Goal: Browse casually: Explore the website without a specific task or goal

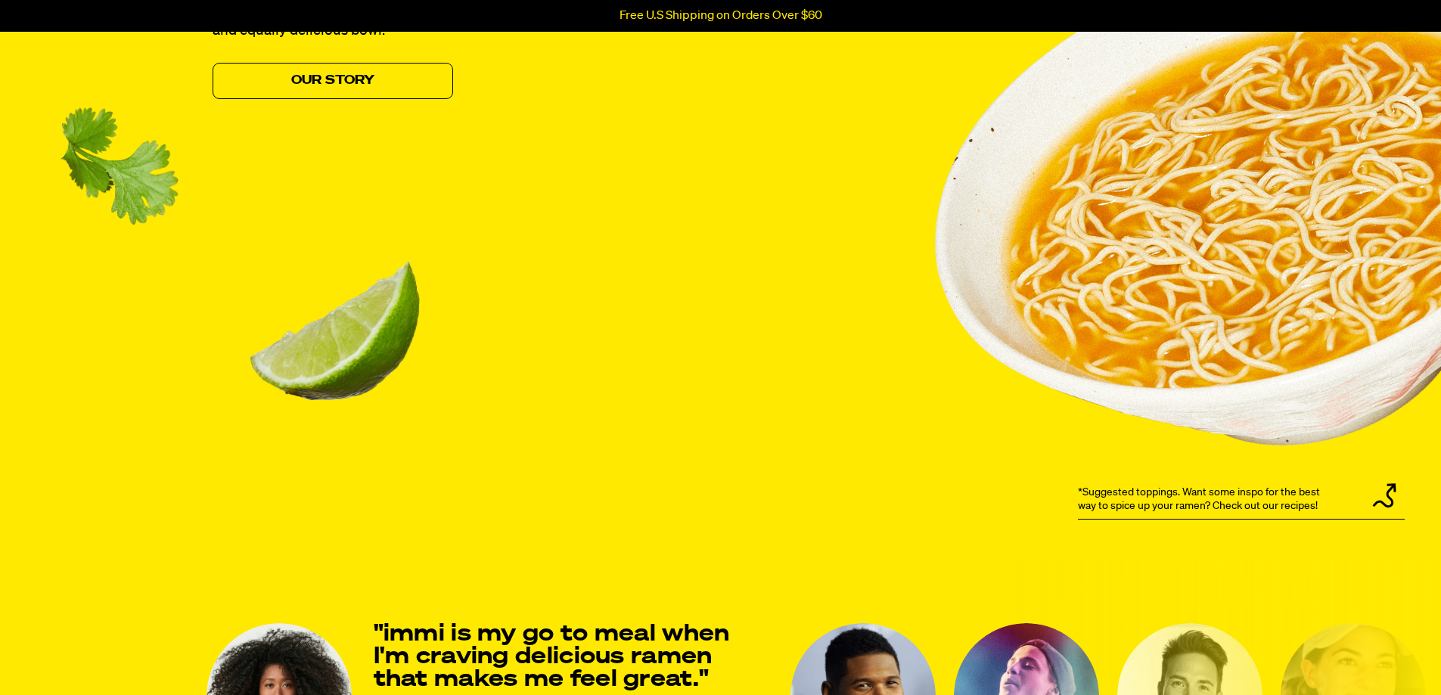
scroll to position [1891, 0]
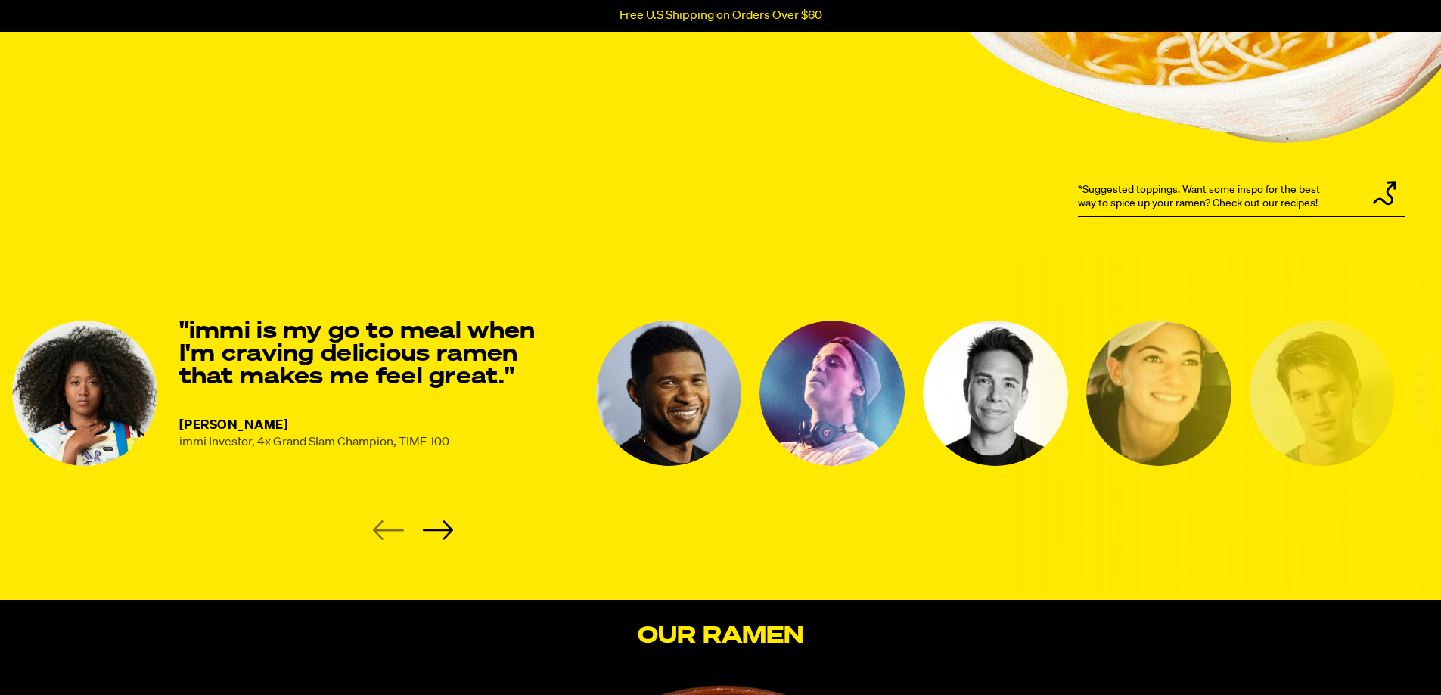
drag, startPoint x: 858, startPoint y: 441, endPoint x: 784, endPoint y: 430, distance: 75.0
click at [801, 437] on img "3 of 8" at bounding box center [831, 393] width 145 height 145
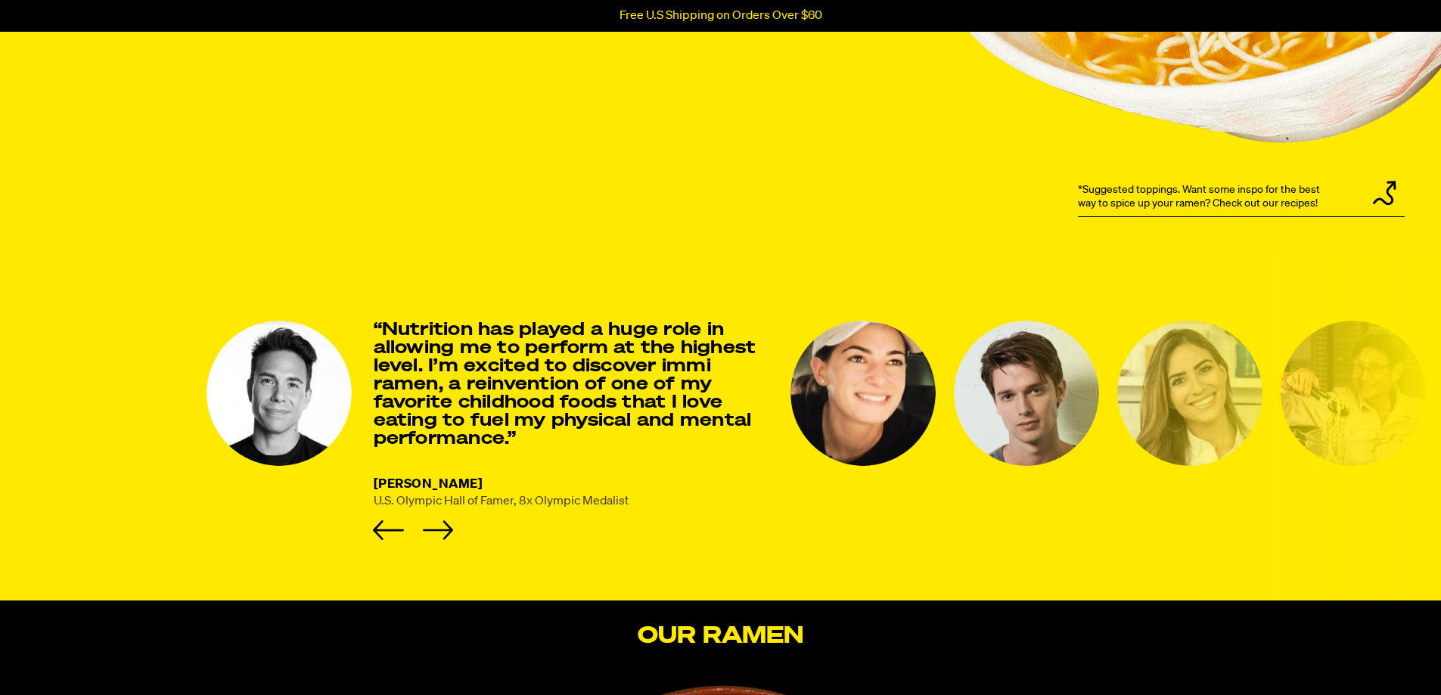
click at [469, 532] on li "[PERSON_NAME] U.S. Olympic Hall of Famer, 8x Olympic Medalist “Nutrition has pl…" at bounding box center [489, 430] width 566 height 219
click at [455, 533] on li "[PERSON_NAME] U.S. Olympic Hall of Famer, 8x Olympic Medalist “Nutrition has pl…" at bounding box center [489, 430] width 566 height 219
click at [443, 529] on icon "Next slide" at bounding box center [437, 530] width 31 height 20
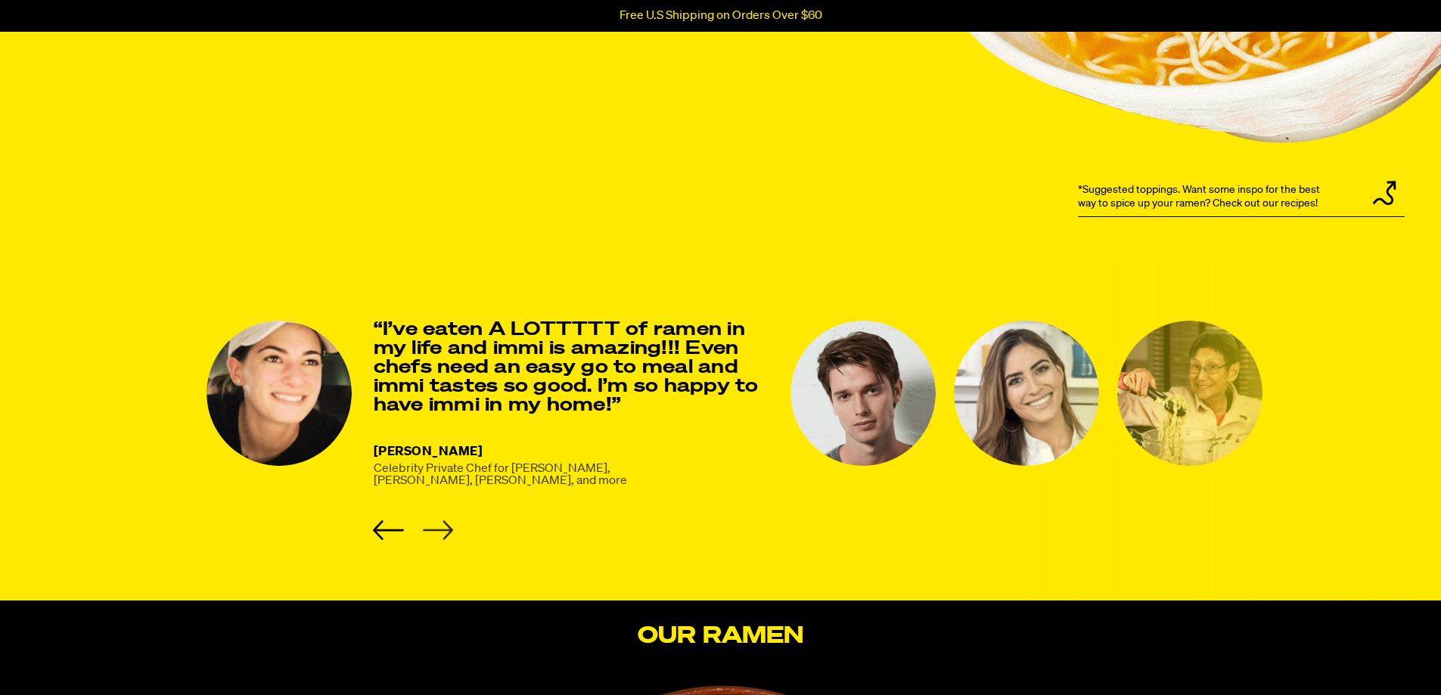
click at [443, 529] on icon "Next slide" at bounding box center [437, 530] width 31 height 20
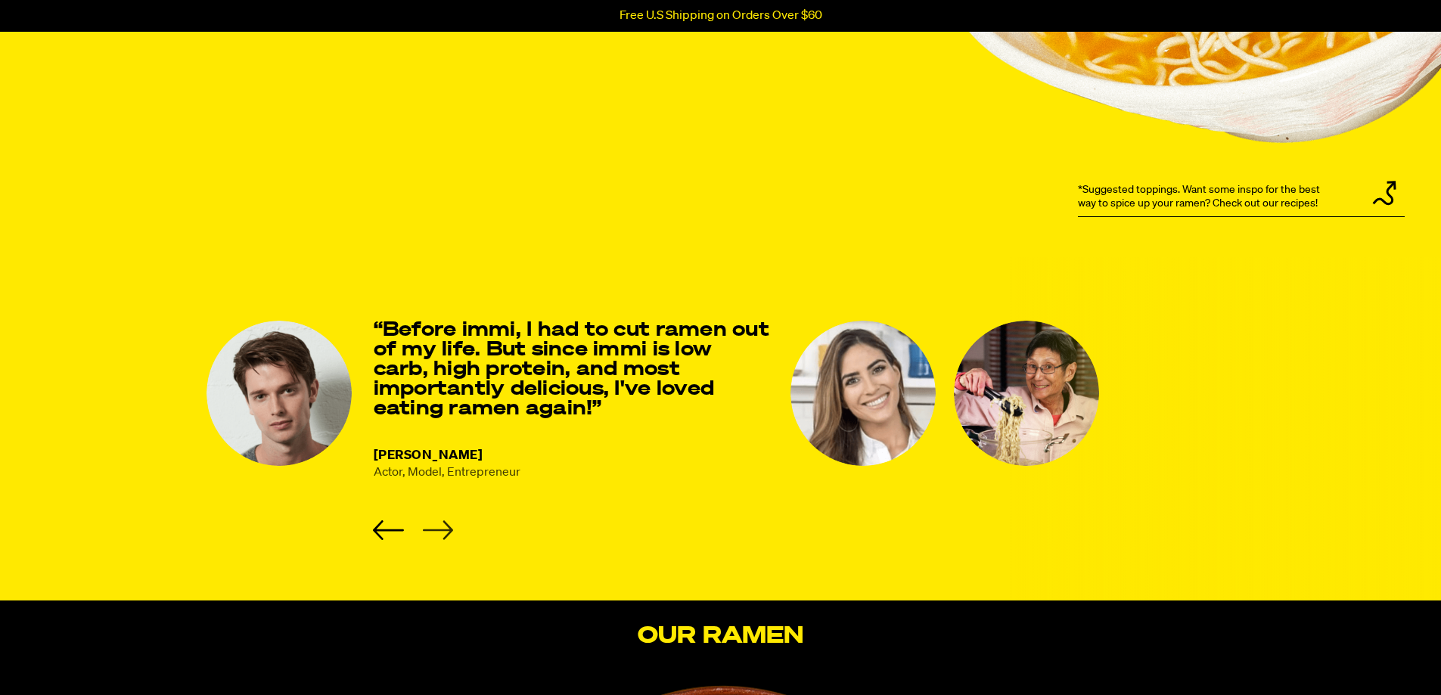
click at [443, 529] on icon "Next slide" at bounding box center [437, 530] width 31 height 20
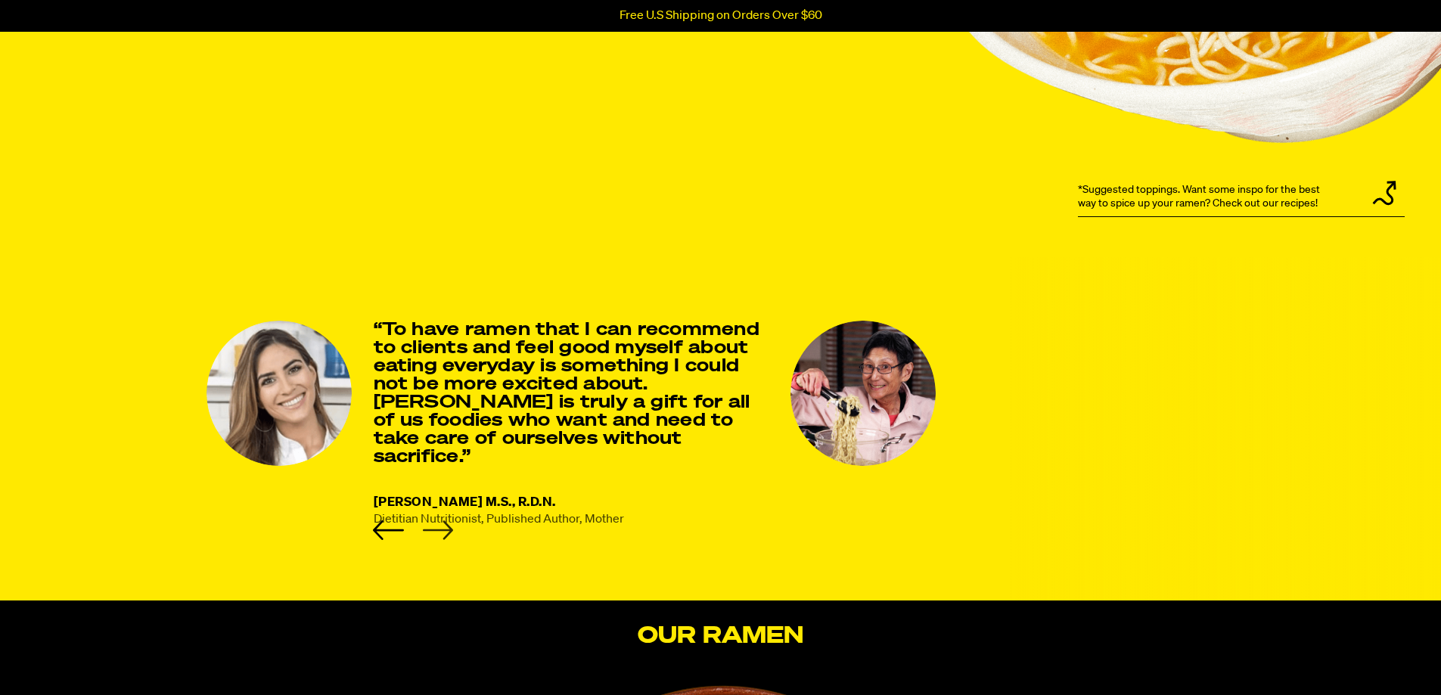
click at [443, 527] on icon "Next slide" at bounding box center [437, 530] width 31 height 20
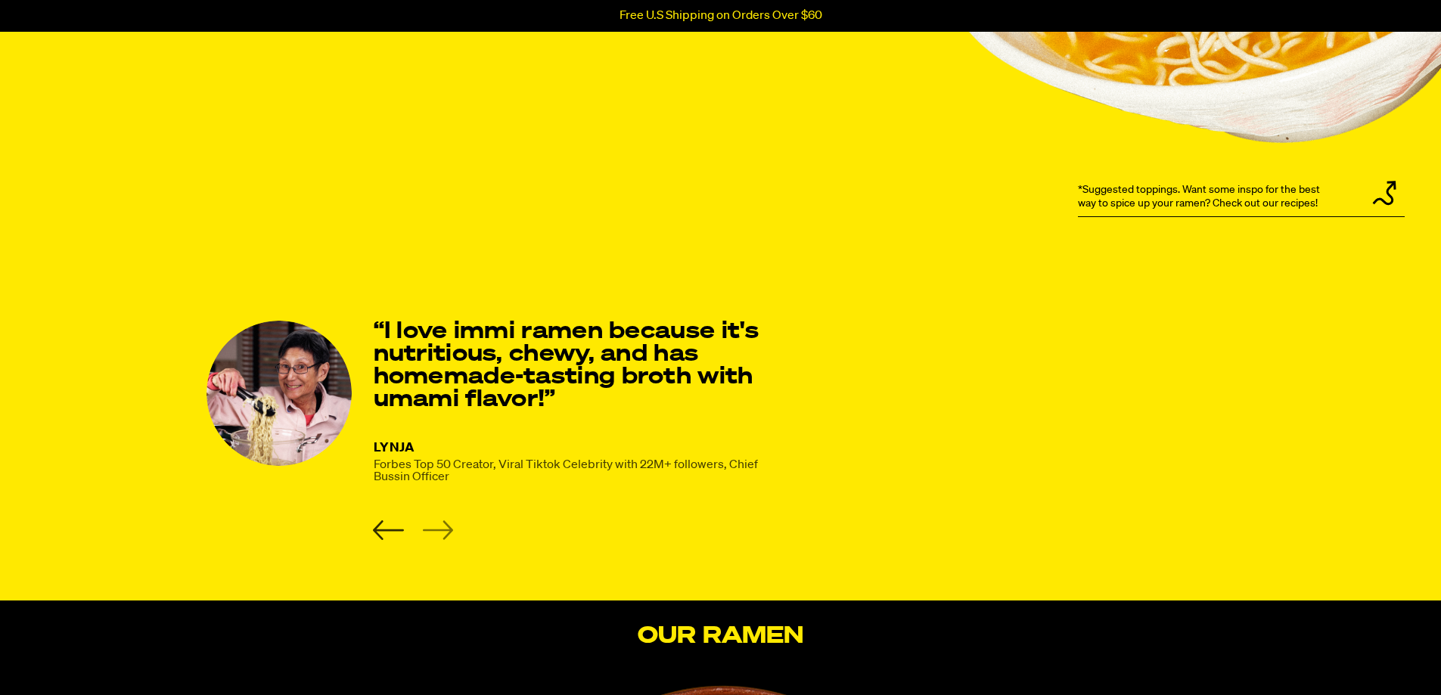
click at [374, 527] on icon "Previous slide" at bounding box center [388, 530] width 31 height 20
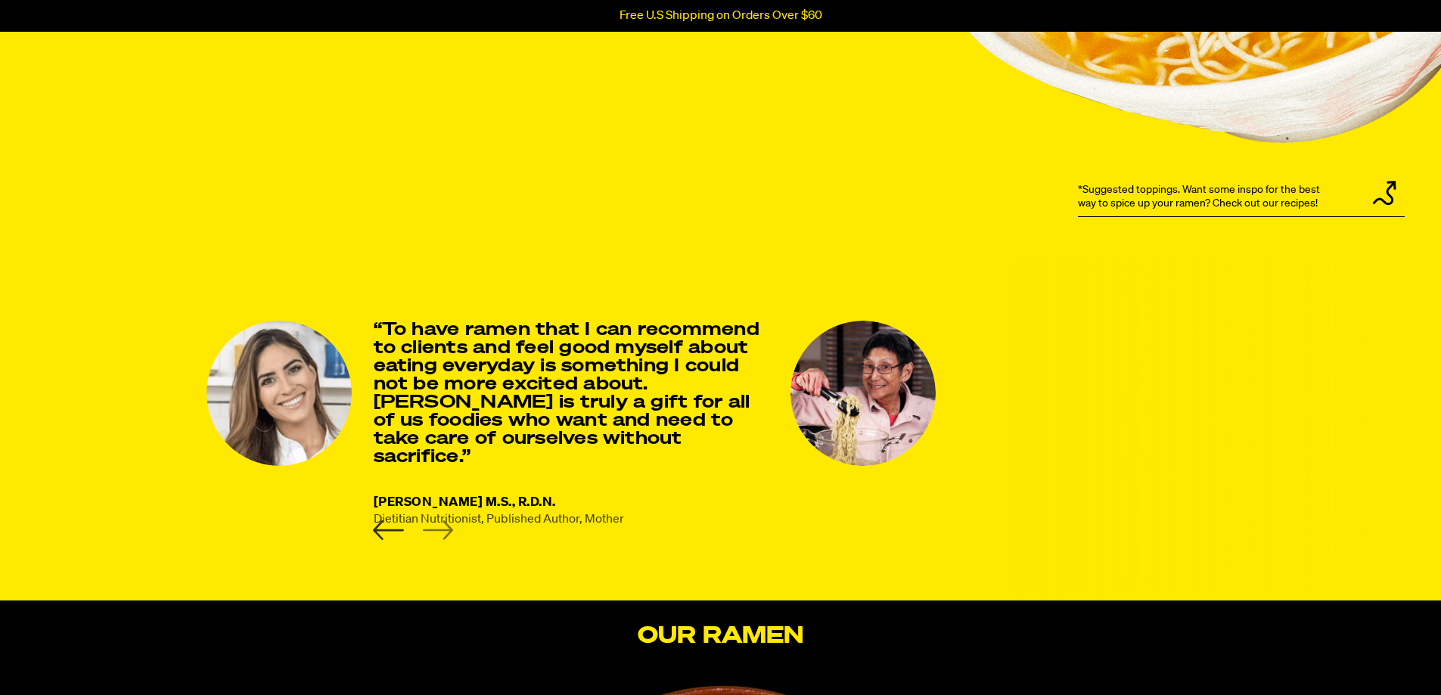
click at [374, 527] on icon "Previous slide" at bounding box center [388, 530] width 31 height 20
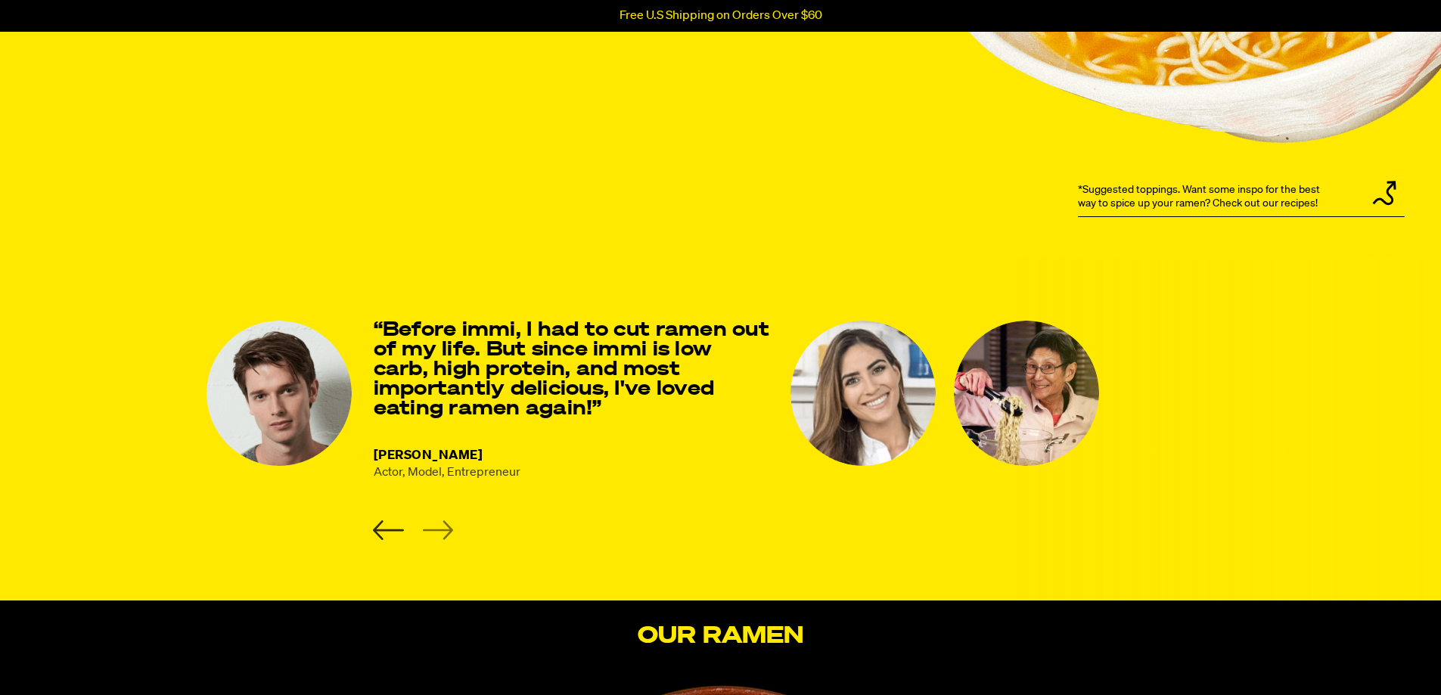
click at [374, 527] on icon "Previous slide" at bounding box center [388, 530] width 31 height 20
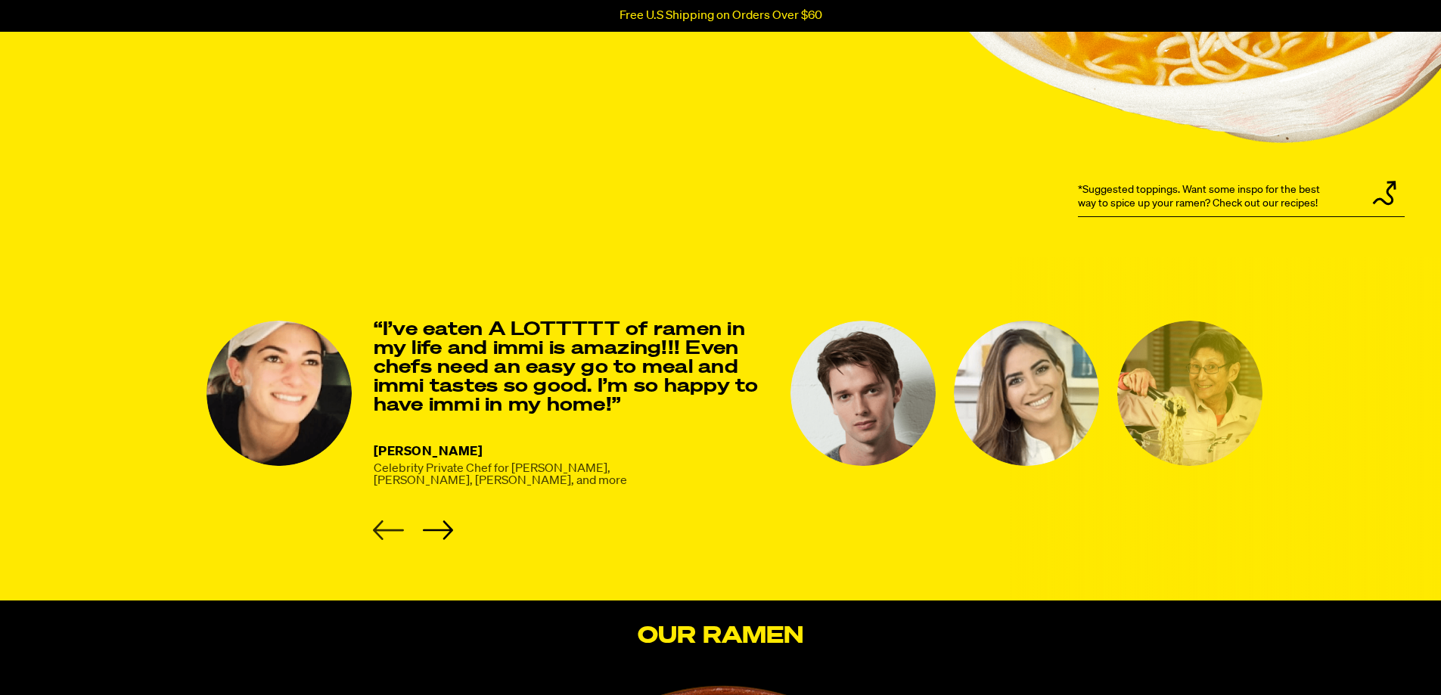
click at [374, 527] on icon "Previous slide" at bounding box center [388, 530] width 31 height 20
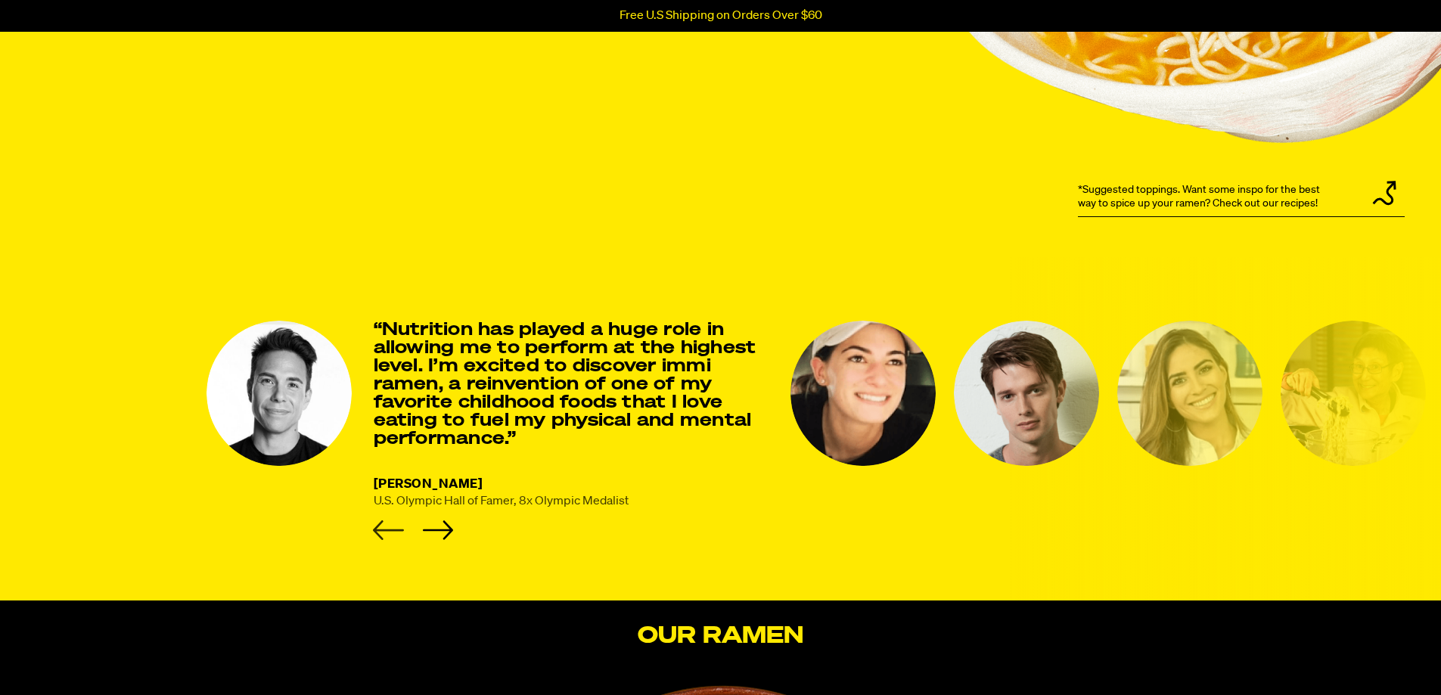
click at [374, 527] on icon "Previous slide" at bounding box center [388, 530] width 31 height 20
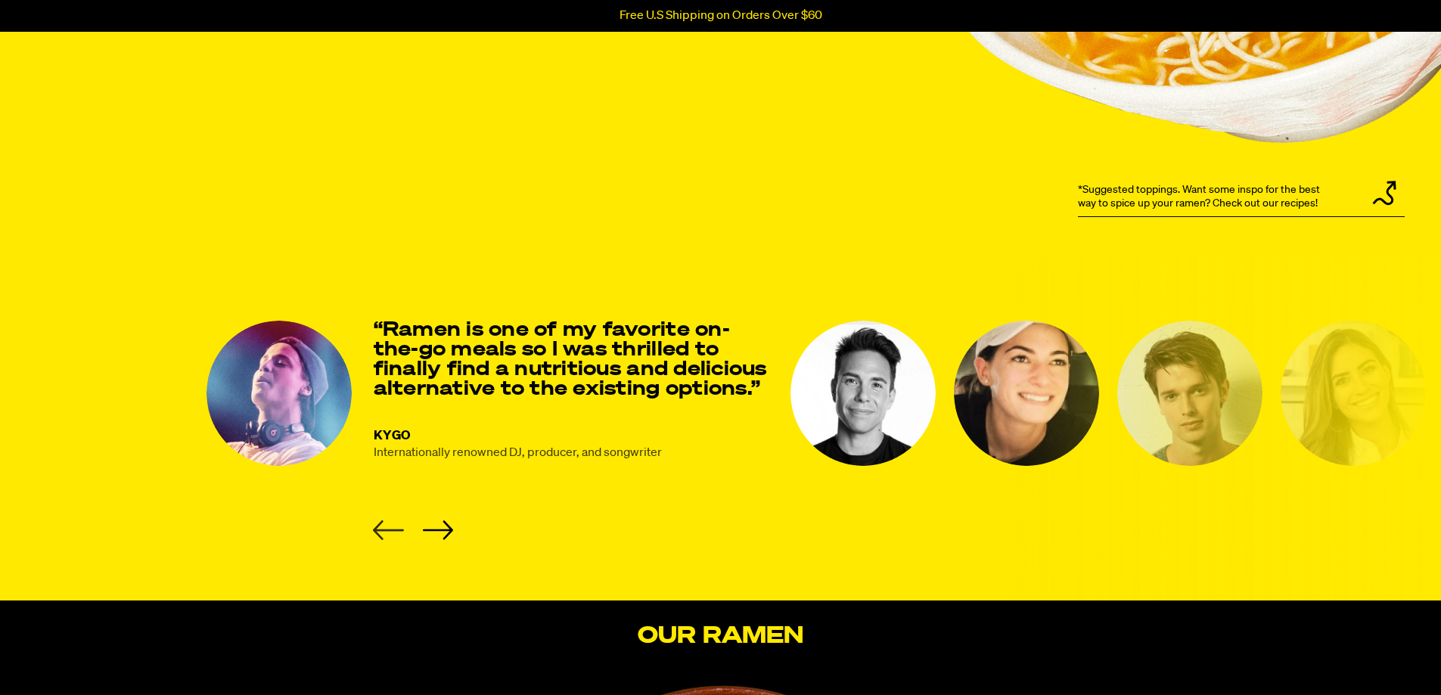
click at [374, 527] on icon "Previous slide" at bounding box center [388, 530] width 31 height 20
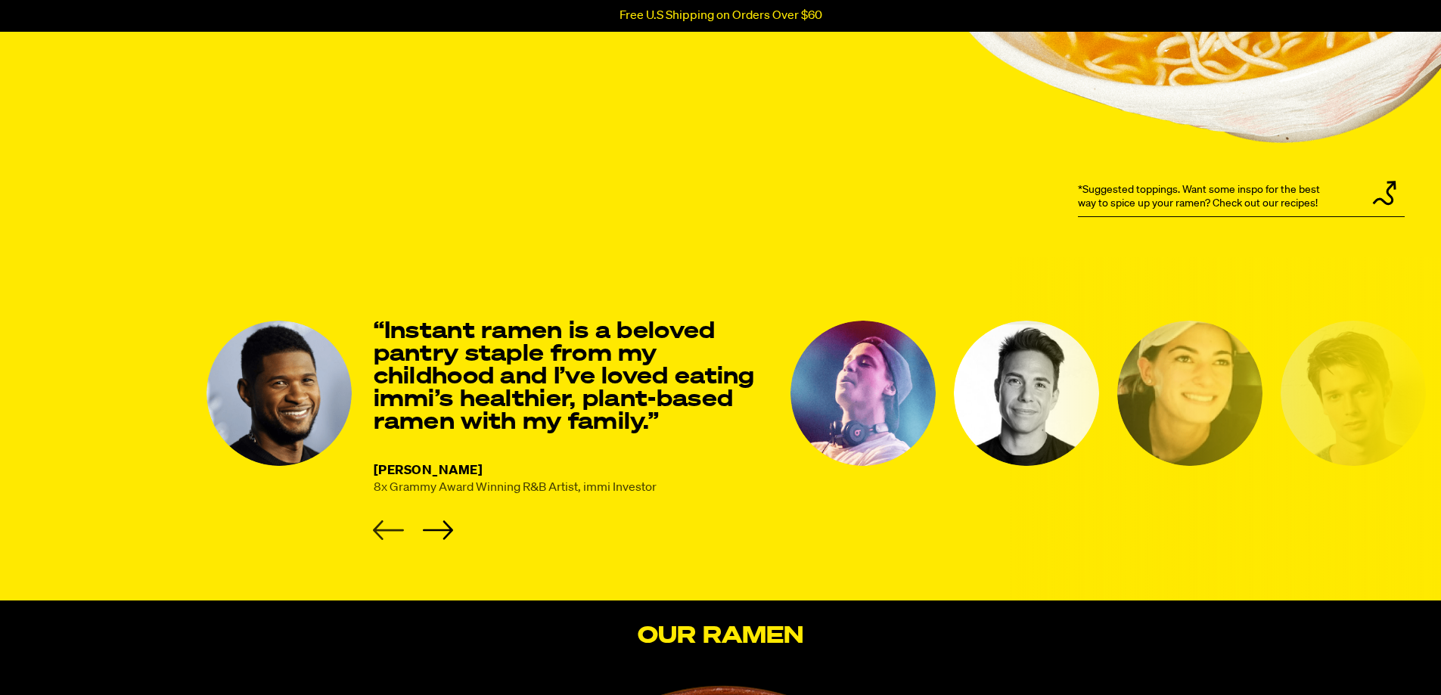
click at [374, 527] on icon "Previous slide" at bounding box center [388, 530] width 31 height 20
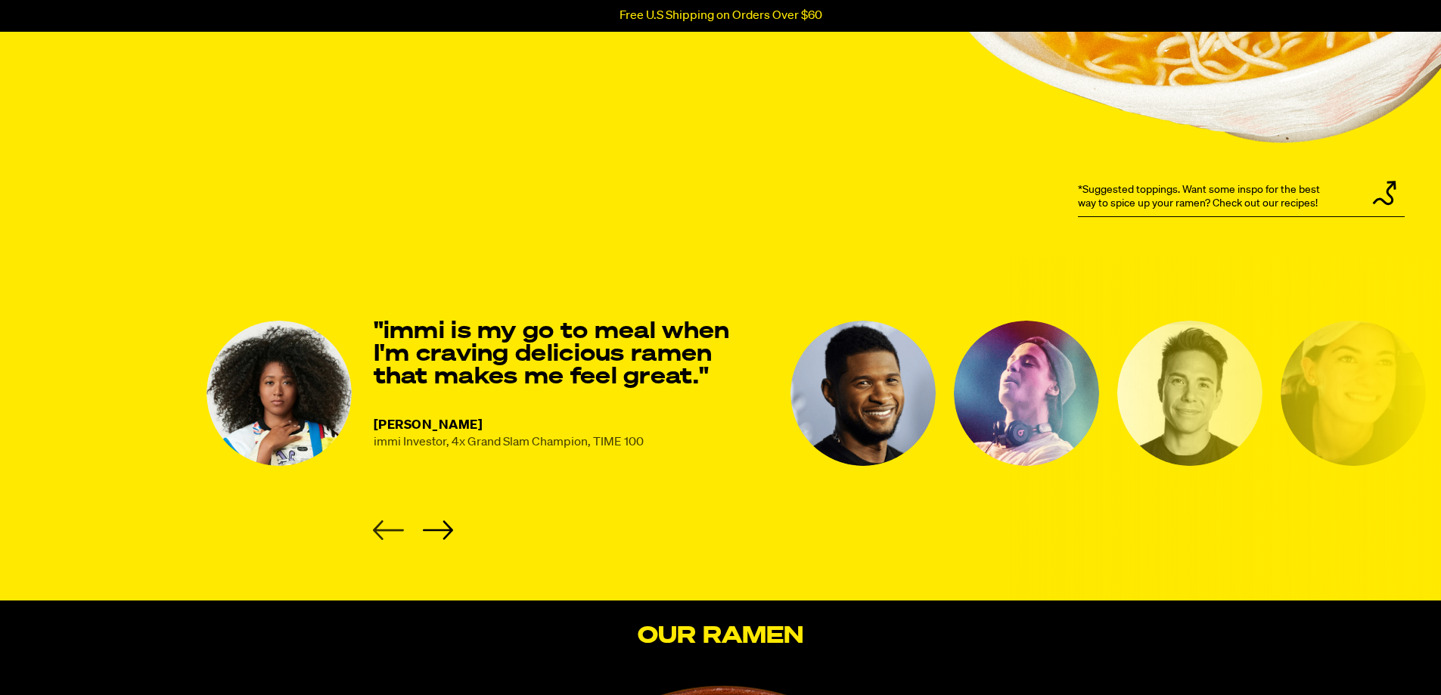
click at [374, 527] on icon "Previous slide" at bounding box center [388, 530] width 31 height 20
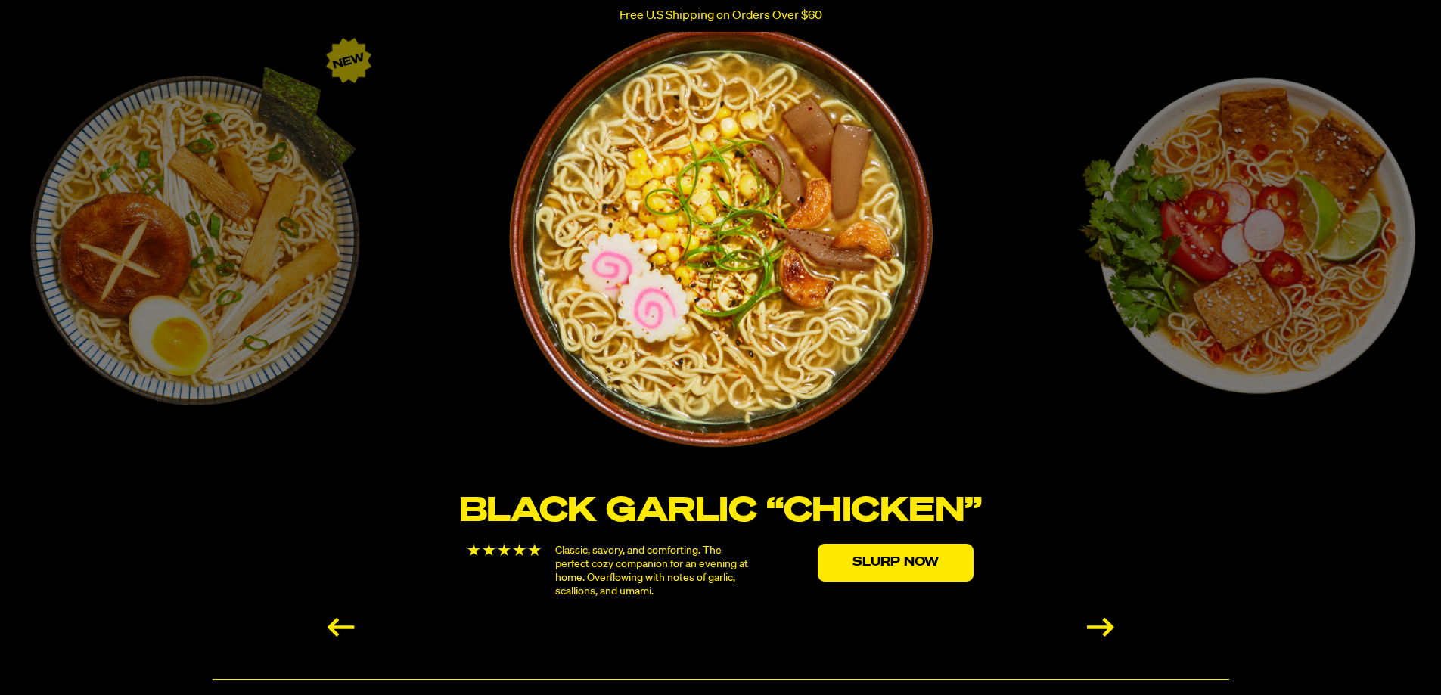
scroll to position [2647, 0]
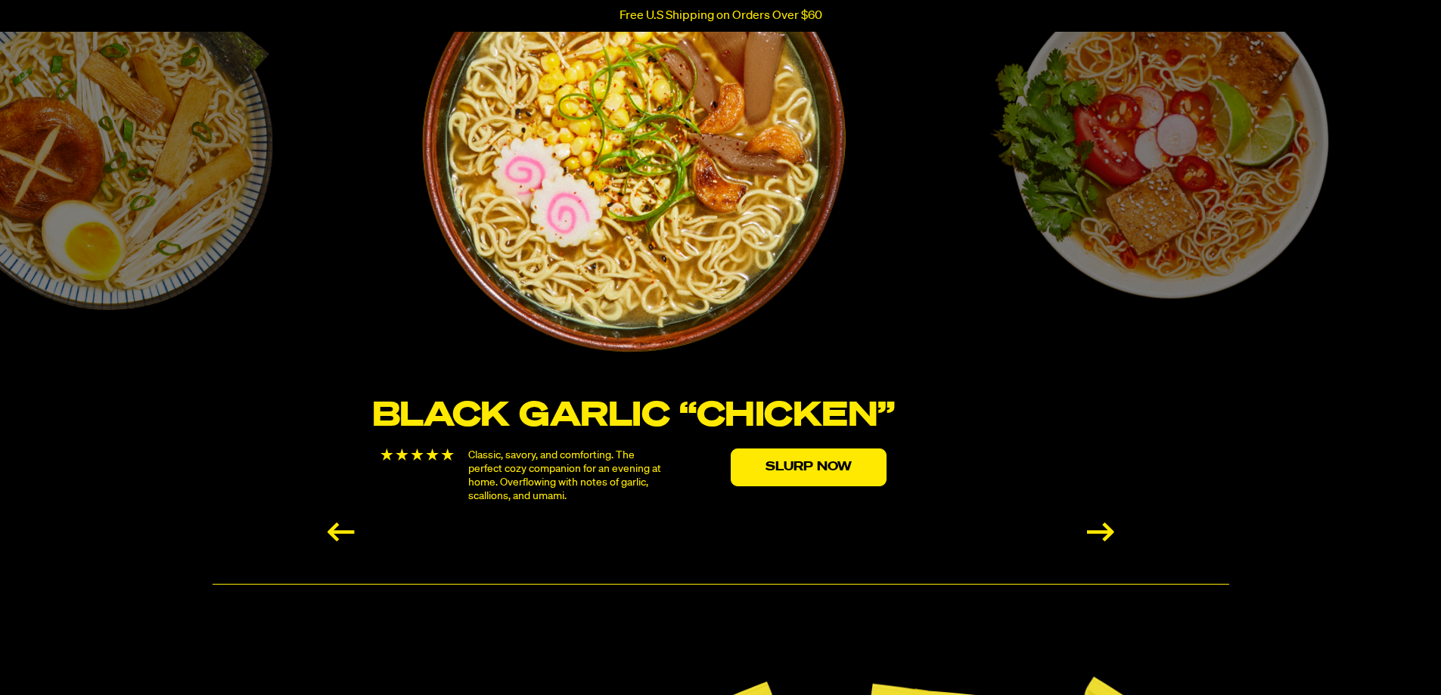
click at [420, 255] on img "1 / 6" at bounding box center [634, 141] width 428 height 428
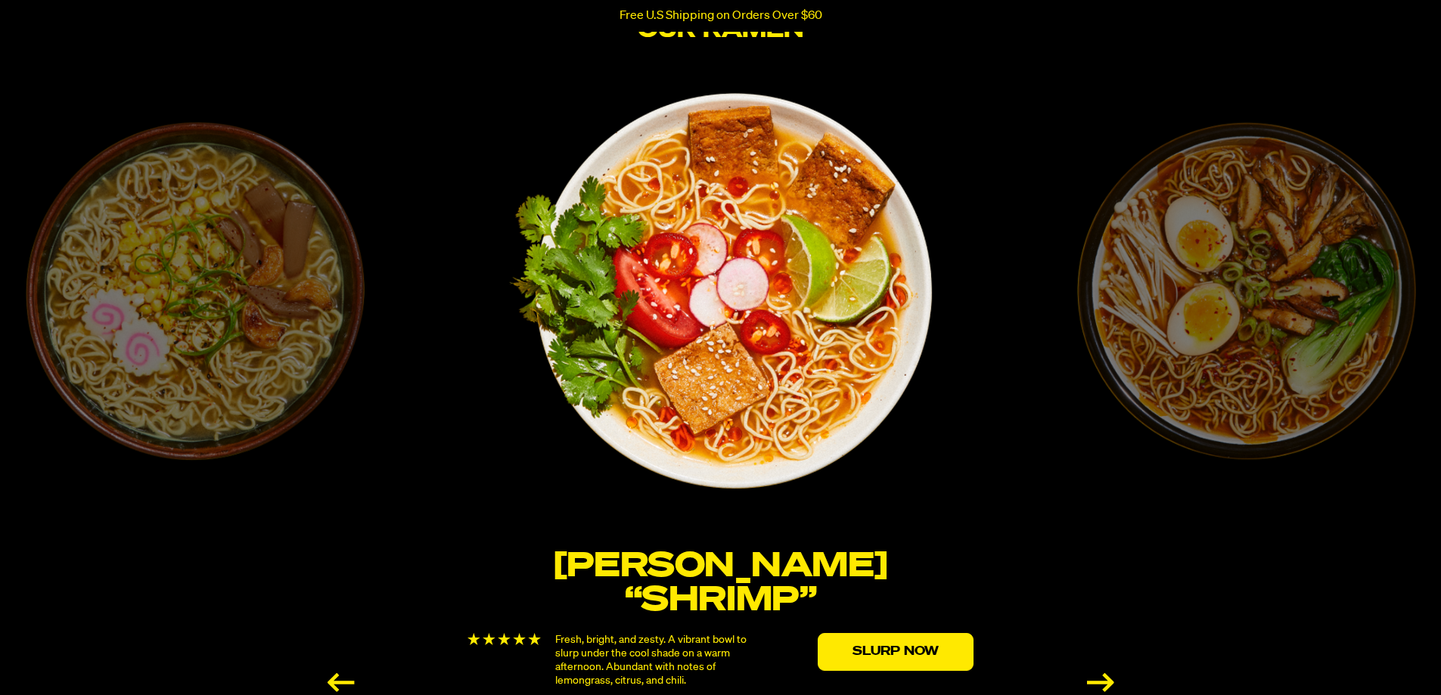
scroll to position [2496, 0]
click at [517, 252] on img "2 / 6" at bounding box center [721, 292] width 428 height 428
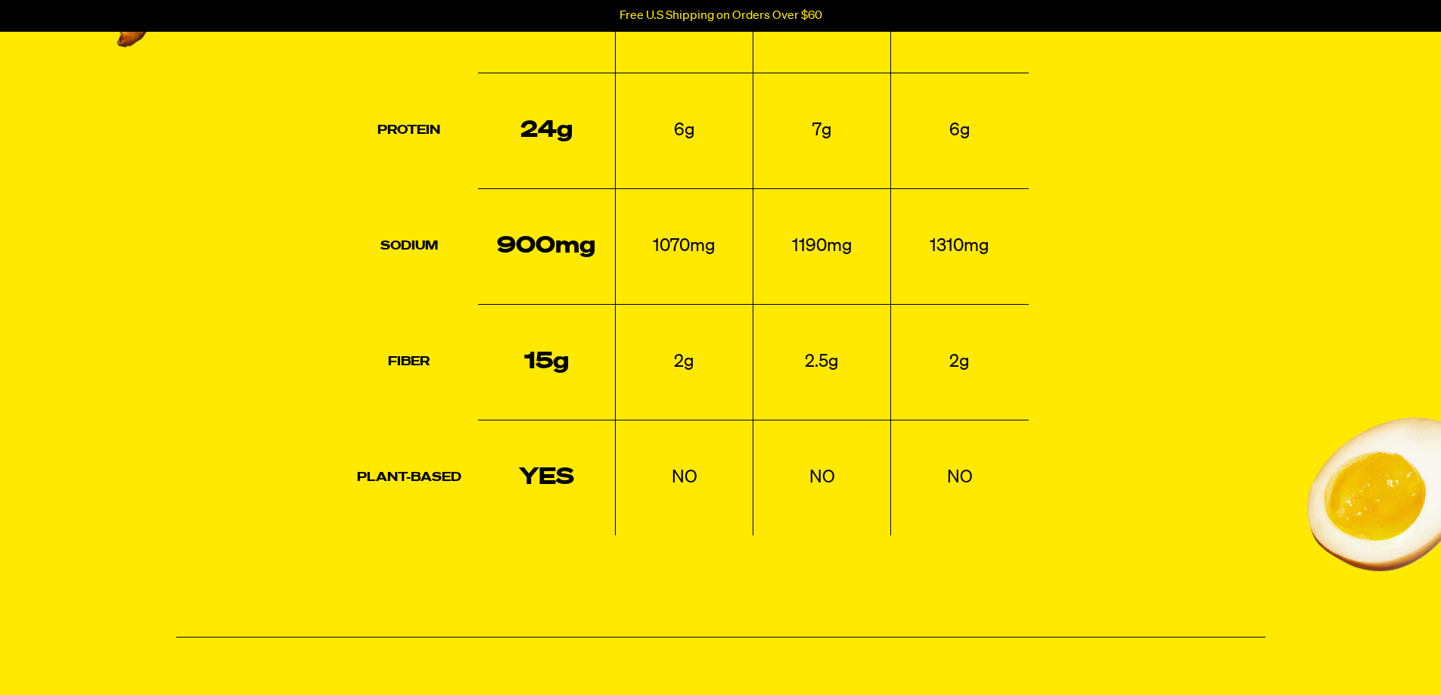
scroll to position [3631, 0]
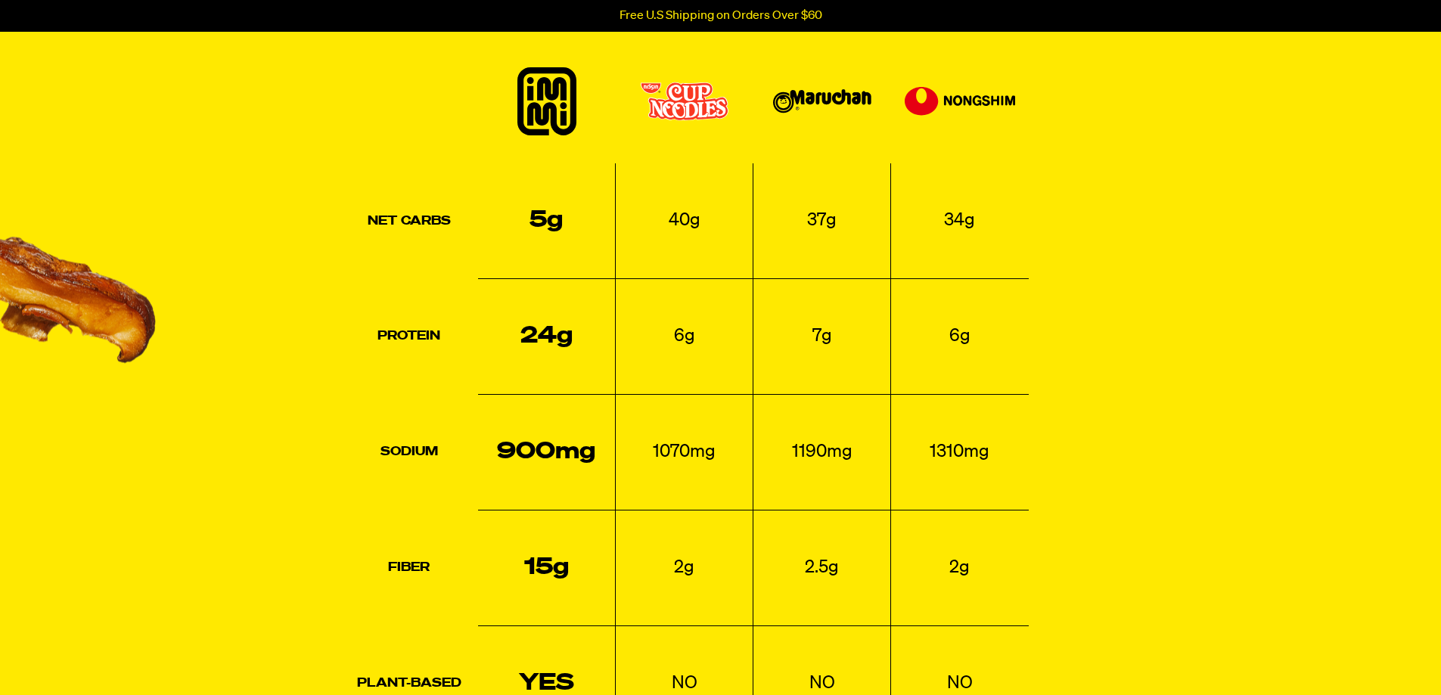
drag, startPoint x: 489, startPoint y: 298, endPoint x: 418, endPoint y: 318, distance: 73.8
click at [452, 345] on tr "Protein 24g 6g 7g 6g" at bounding box center [684, 337] width 688 height 116
drag, startPoint x: 666, startPoint y: 371, endPoint x: 795, endPoint y: 374, distance: 129.4
click at [794, 376] on tr "Protein 24g 6g 7g 6g" at bounding box center [684, 337] width 688 height 116
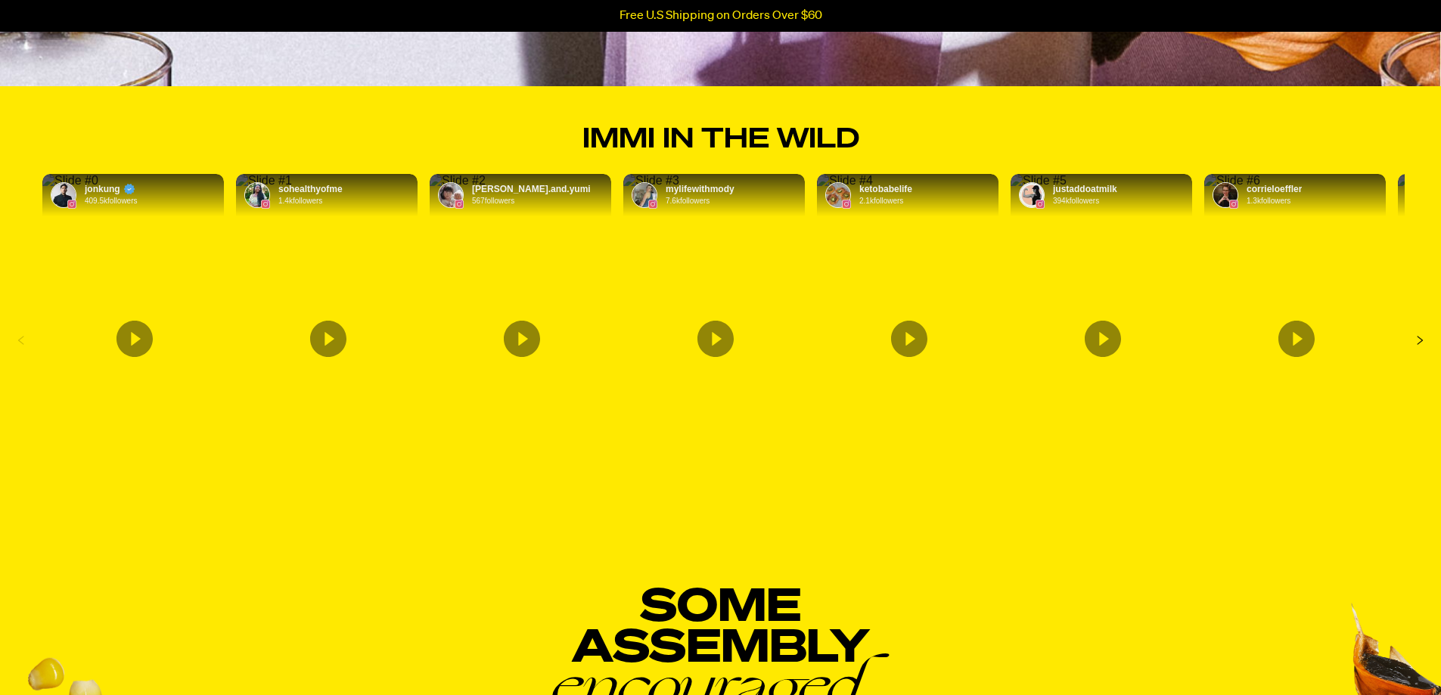
scroll to position [5446, 0]
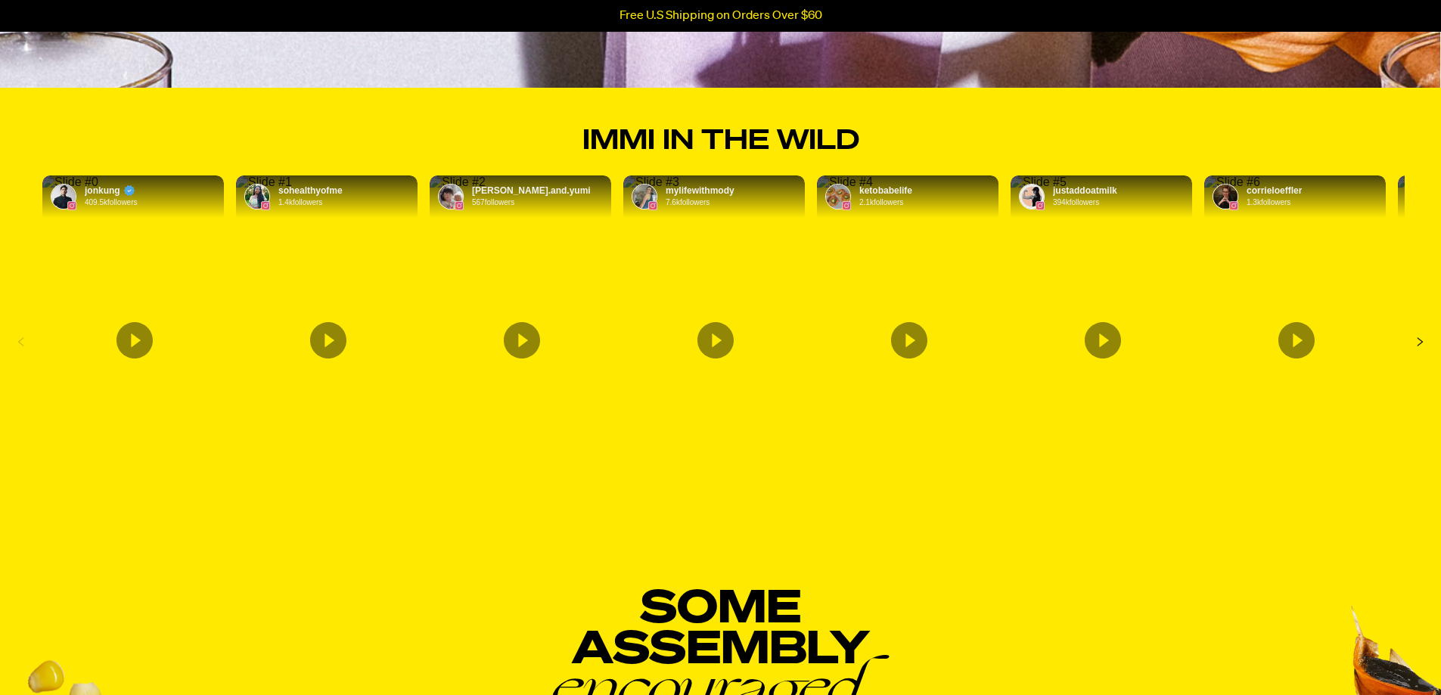
click at [1305, 334] on icon "Content by corrieloeffler. Originally posted on instagram. This influencer has …" at bounding box center [1296, 340] width 36 height 36
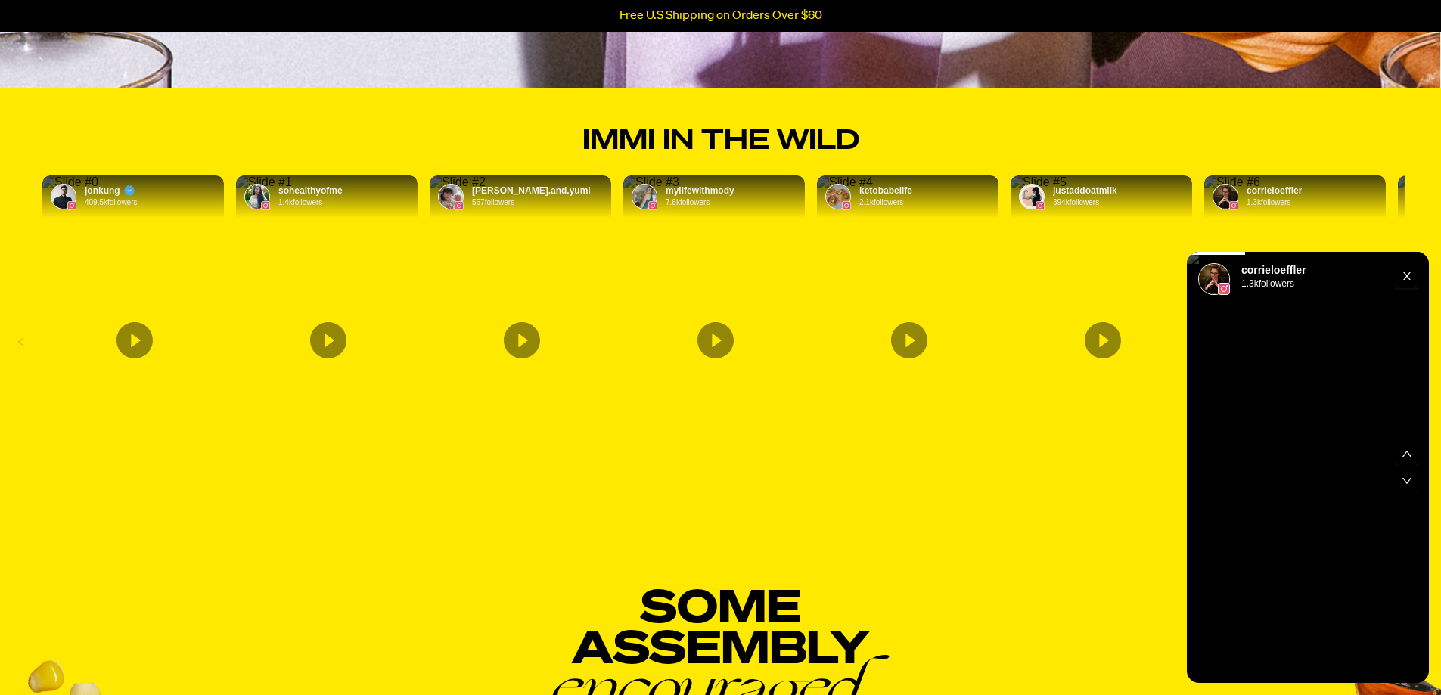
click at [1405, 271] on rect "Exit" at bounding box center [1407, 276] width 24 height 24
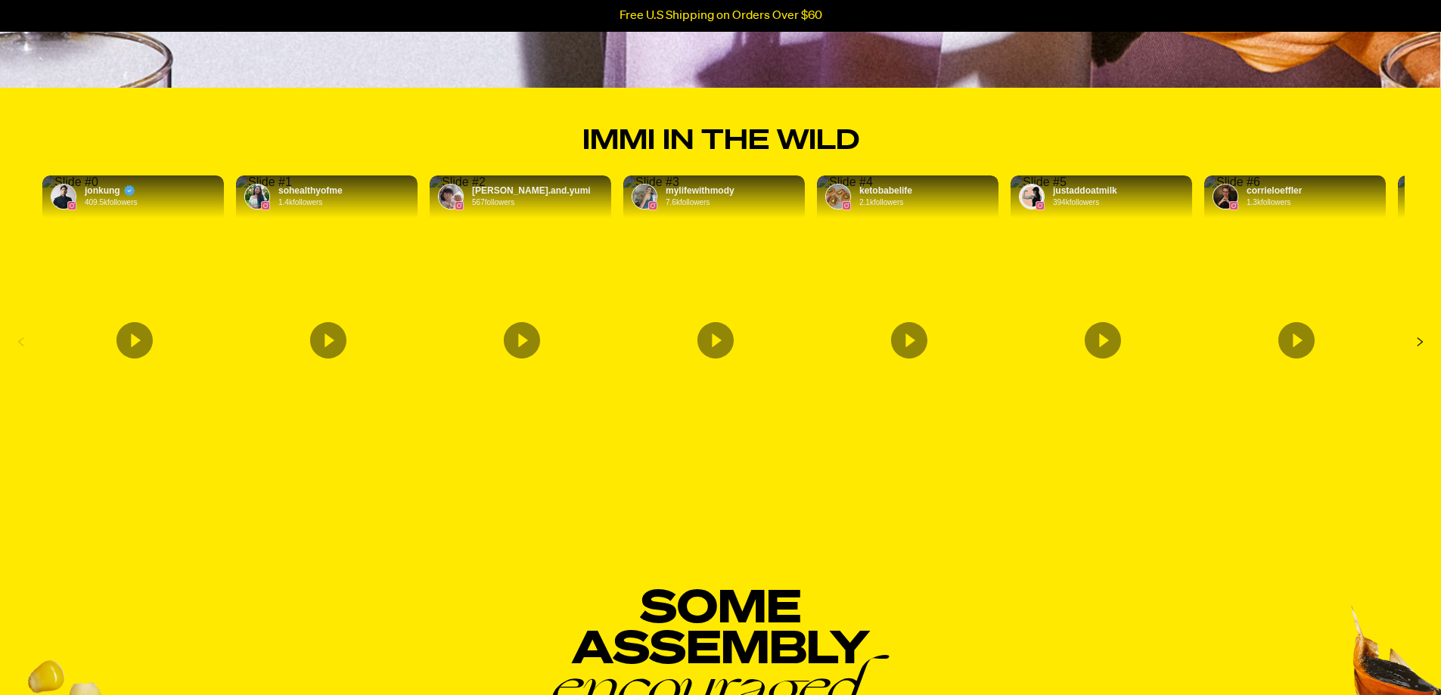
click at [1424, 339] on icon "Next Slide" at bounding box center [1420, 342] width 24 height 24
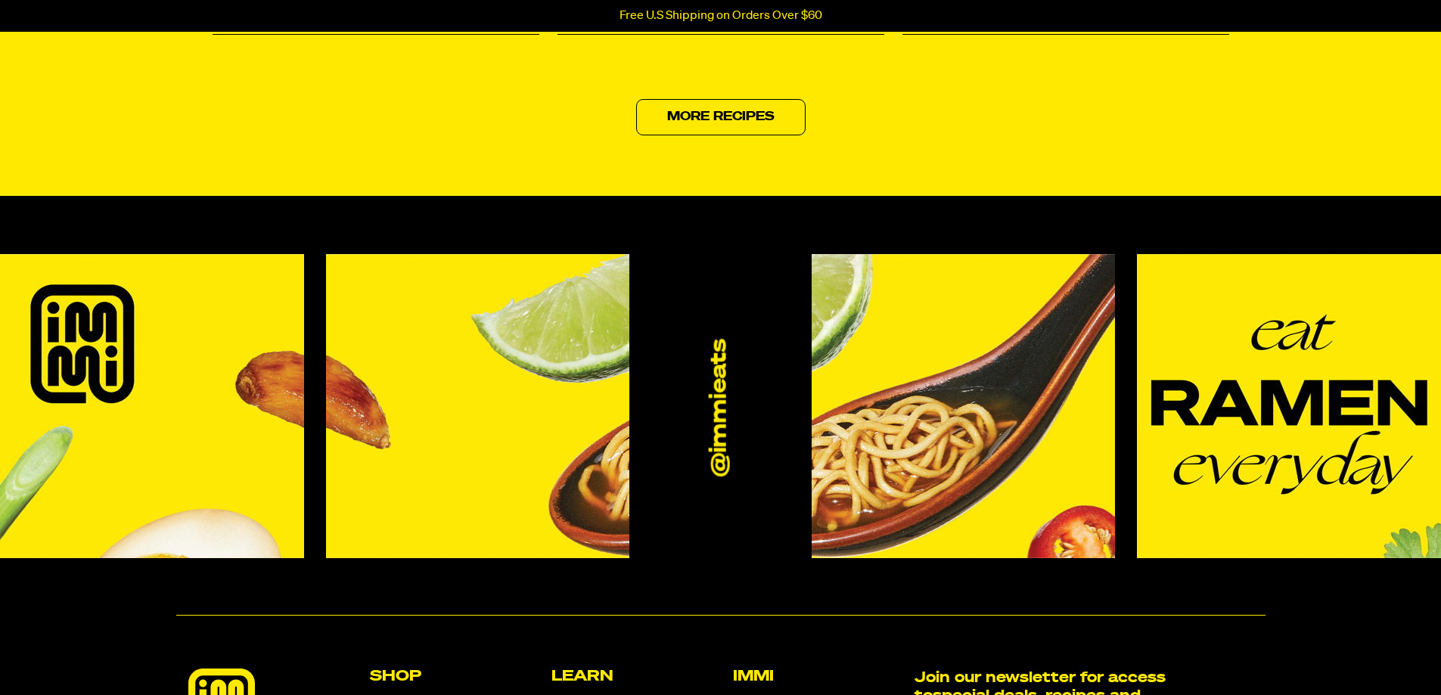
scroll to position [6732, 0]
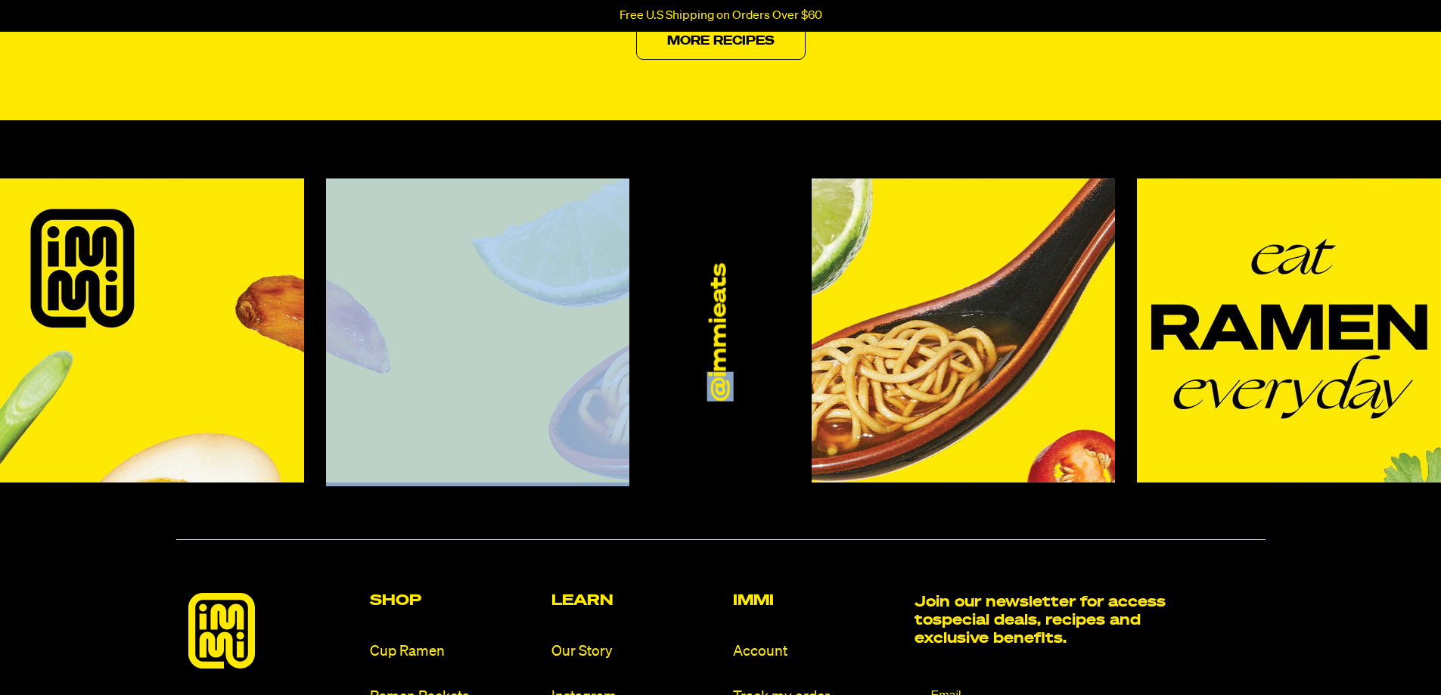
drag, startPoint x: 681, startPoint y: 325, endPoint x: 344, endPoint y: 318, distance: 336.7
click at [364, 321] on div "@immieats" at bounding box center [720, 333] width 1441 height 308
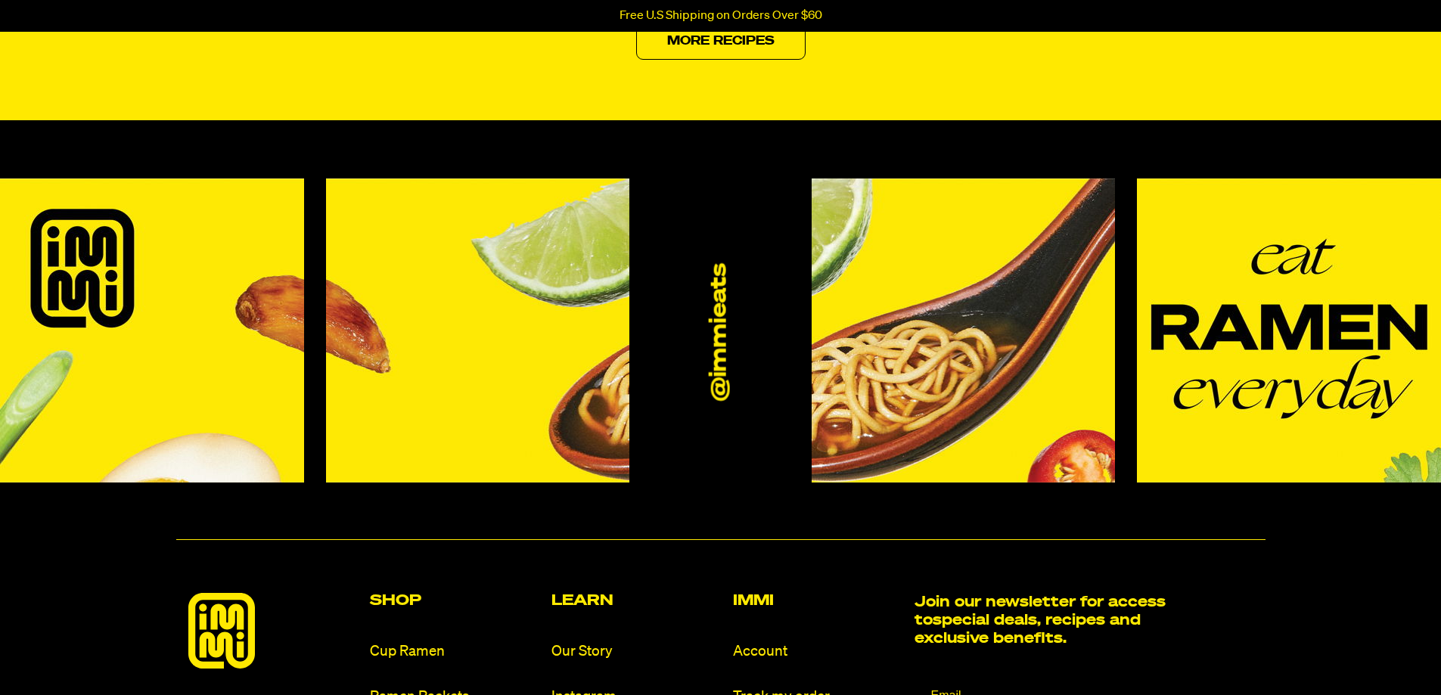
click at [725, 247] on div "@immieats" at bounding box center [720, 333] width 1441 height 308
click at [902, 290] on img at bounding box center [964, 331] width 304 height 304
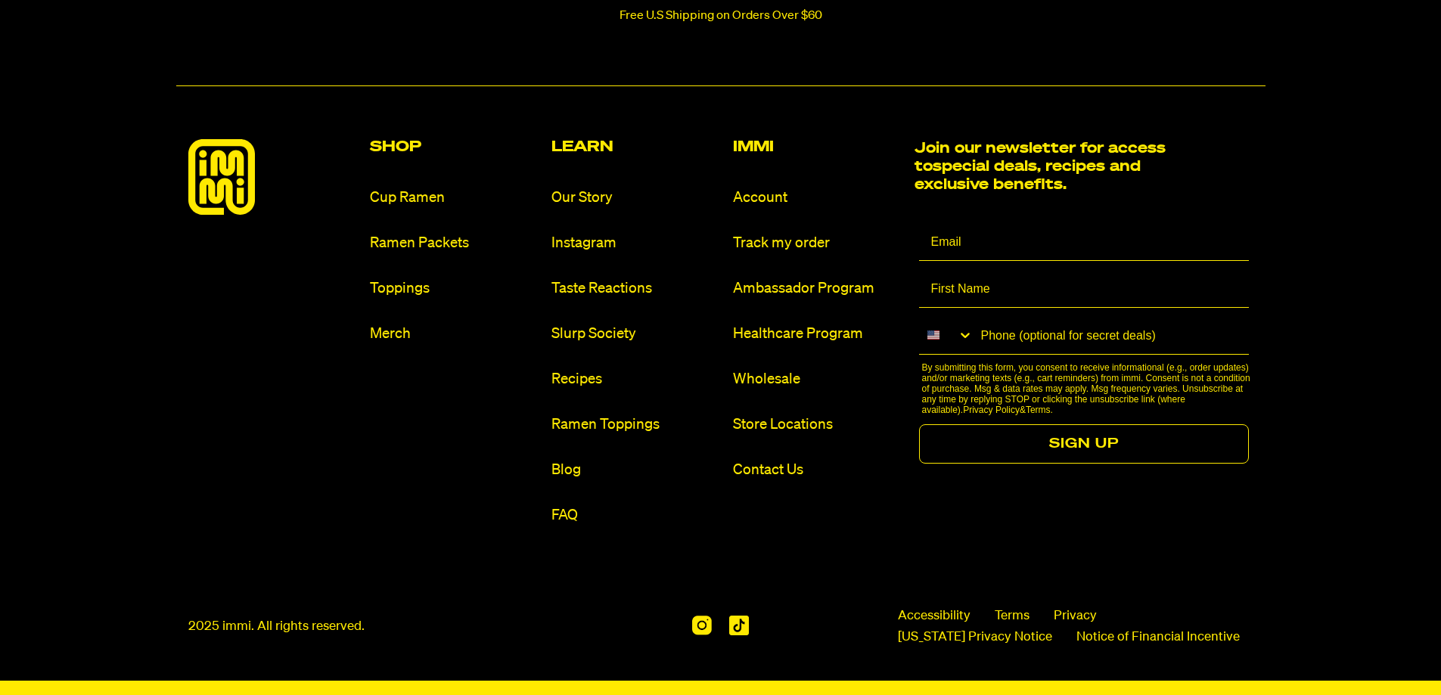
scroll to position [7187, 0]
